Goal: Transaction & Acquisition: Purchase product/service

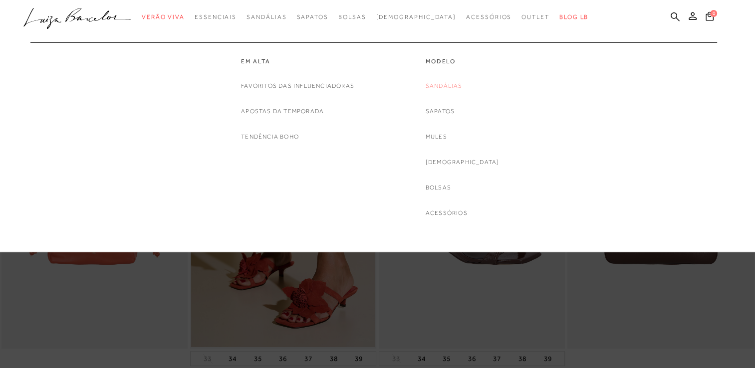
click at [453, 85] on link "Sandálias" at bounding box center [444, 86] width 37 height 10
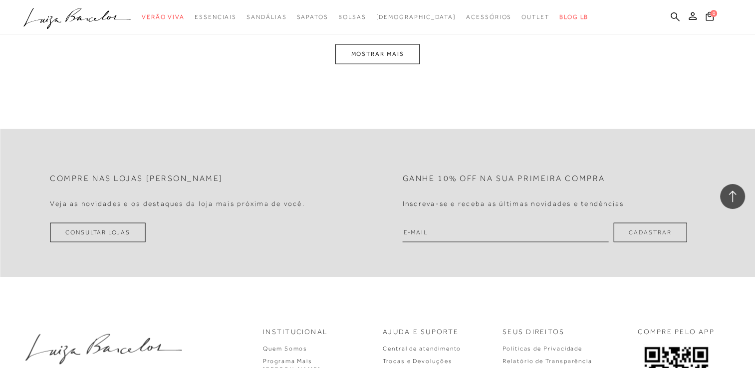
scroll to position [2114, 0]
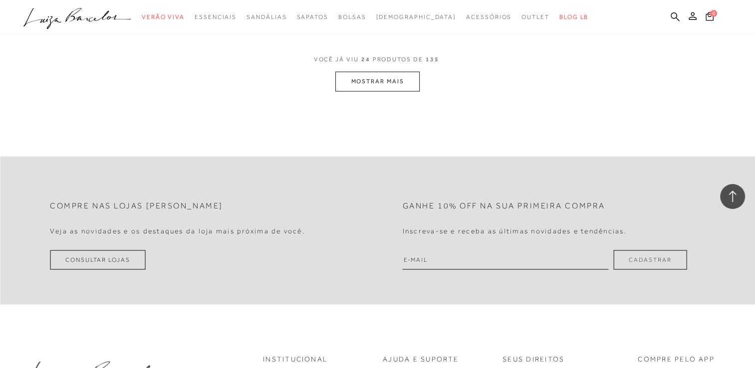
click at [397, 78] on button "MOSTRAR MAIS" at bounding box center [378, 81] width 84 height 19
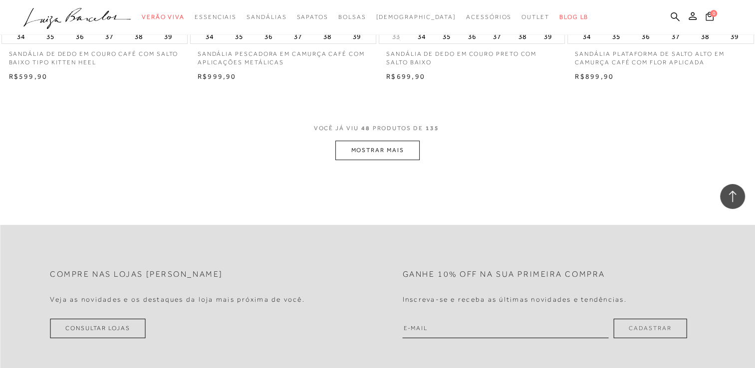
scroll to position [4118, 0]
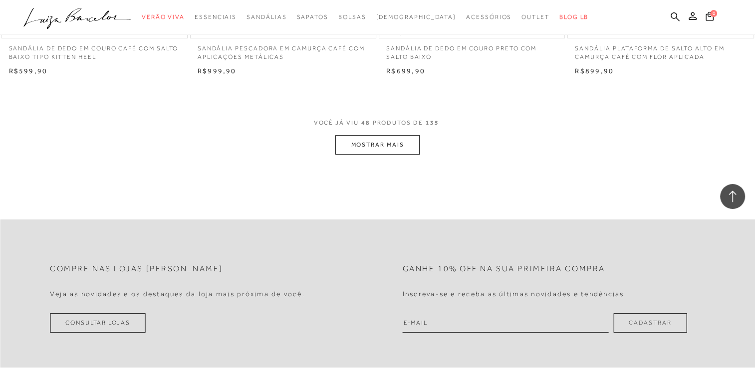
click at [390, 139] on button "MOSTRAR MAIS" at bounding box center [378, 144] width 84 height 19
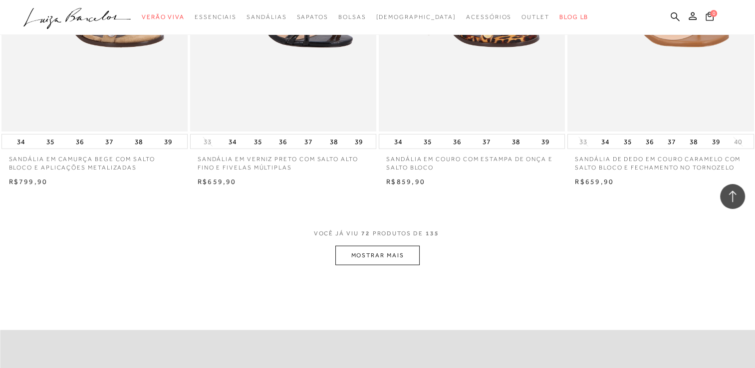
scroll to position [6075, 0]
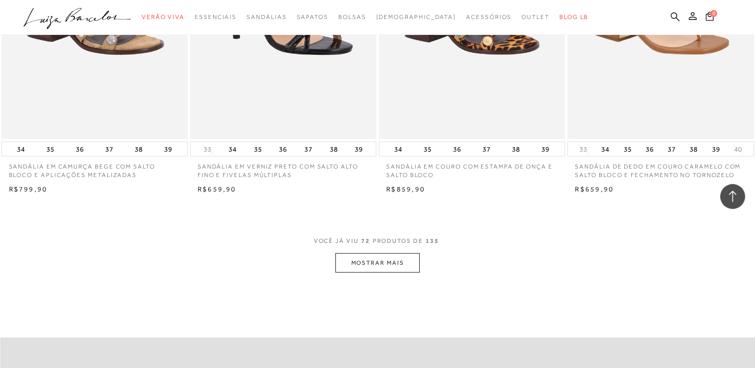
click at [387, 267] on button "MOSTRAR MAIS" at bounding box center [378, 263] width 84 height 19
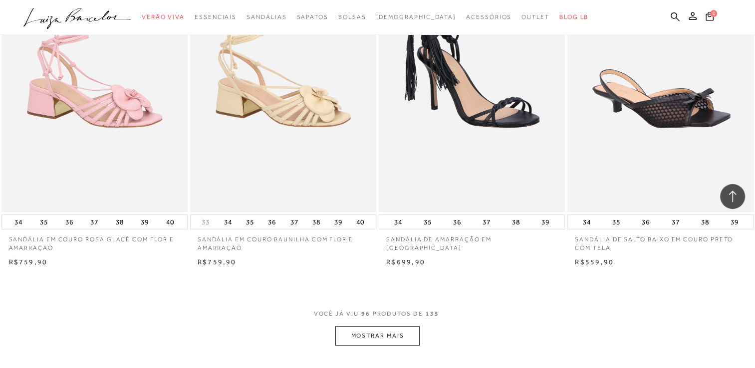
scroll to position [8072, 0]
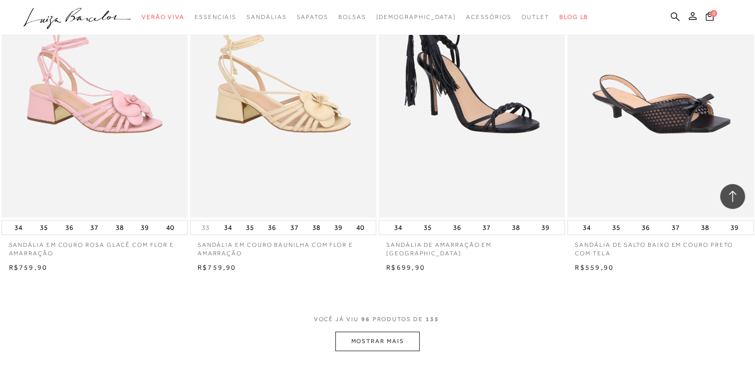
click at [398, 332] on button "MOSTRAR MAIS" at bounding box center [378, 341] width 84 height 19
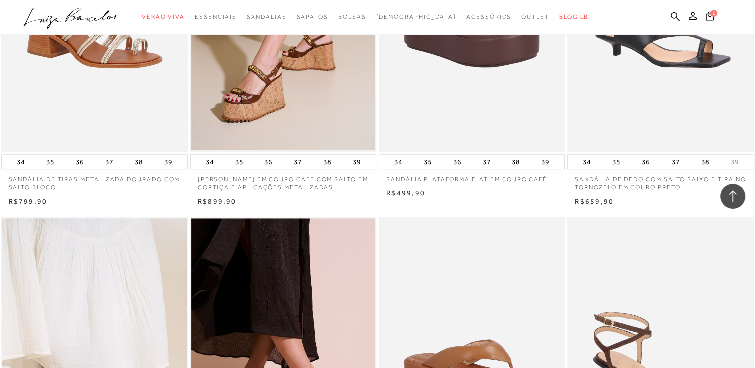
scroll to position [8572, 0]
